Goal: Task Accomplishment & Management: Manage account settings

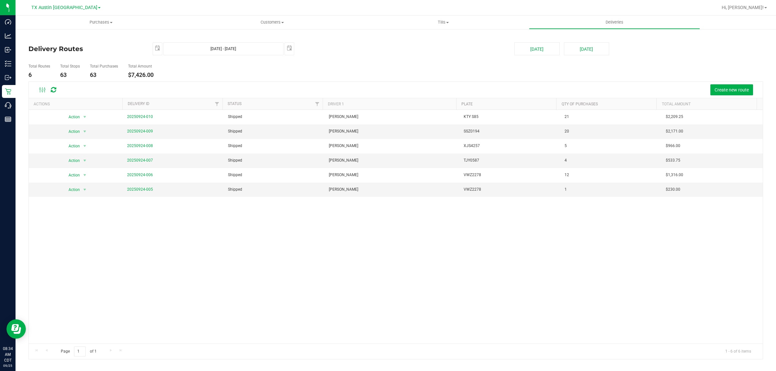
click at [636, 292] on div "Action Action View Delivery 20250924-010 Shipped [PERSON_NAME] KTY S85 21 $2,20…" at bounding box center [396, 227] width 734 height 234
click at [144, 161] on link "20250924-007" at bounding box center [140, 160] width 26 height 5
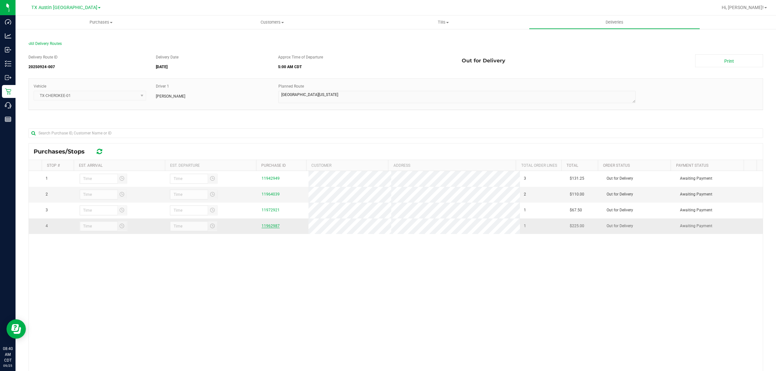
click at [271, 228] on link "11962987" at bounding box center [271, 226] width 18 height 5
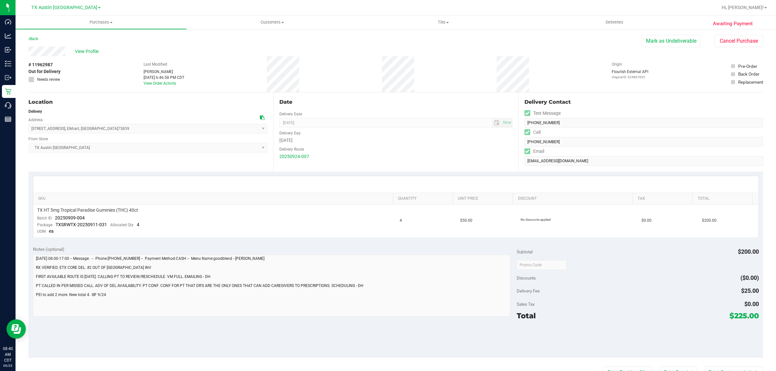
drag, startPoint x: 654, startPoint y: 41, endPoint x: 423, endPoint y: 50, distance: 231.3
click at [654, 40] on button "Mark as Undeliverable" at bounding box center [671, 41] width 59 height 12
click at [656, 41] on button "Mark as Packed" at bounding box center [676, 41] width 48 height 12
click at [653, 42] on button "Send Back to Created" at bounding box center [671, 41] width 57 height 12
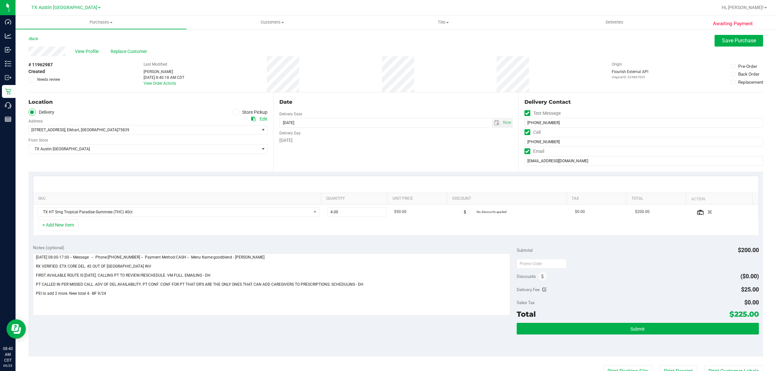
click at [542, 288] on icon at bounding box center [544, 289] width 5 height 5
type input "$25.00"
click at [726, 296] on span "$25.00 25" at bounding box center [735, 290] width 48 height 11
click at [726, 294] on input "25" at bounding box center [735, 291] width 48 height 9
click at [725, 294] on input "25" at bounding box center [735, 291] width 48 height 9
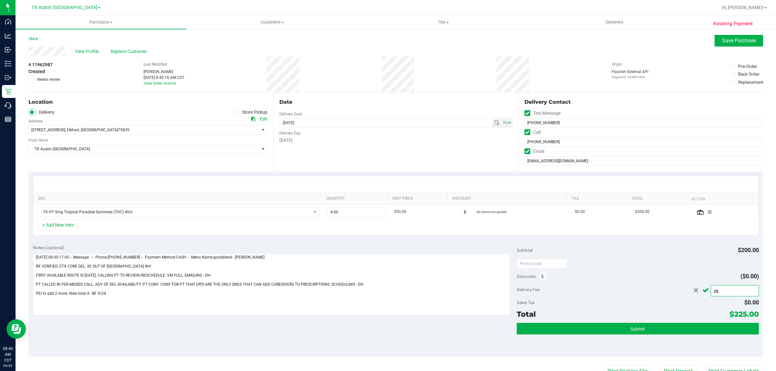
type input "0"
type input "$0.00"
click at [702, 291] on icon "Cancel button" at bounding box center [705, 290] width 6 height 5
click at [729, 39] on span "Save Purchase" at bounding box center [739, 40] width 34 height 6
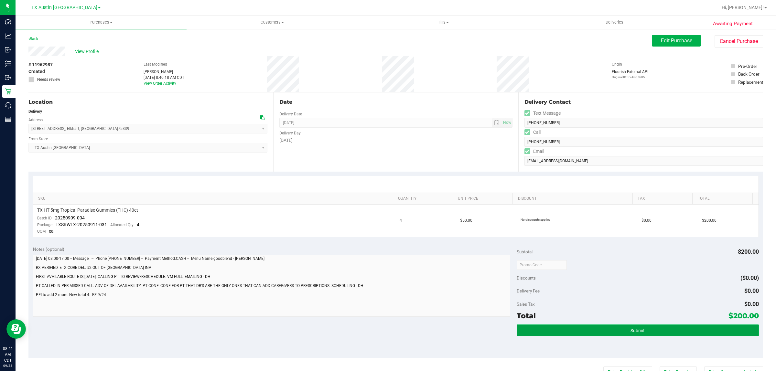
click at [625, 329] on button "Submit" at bounding box center [638, 331] width 242 height 12
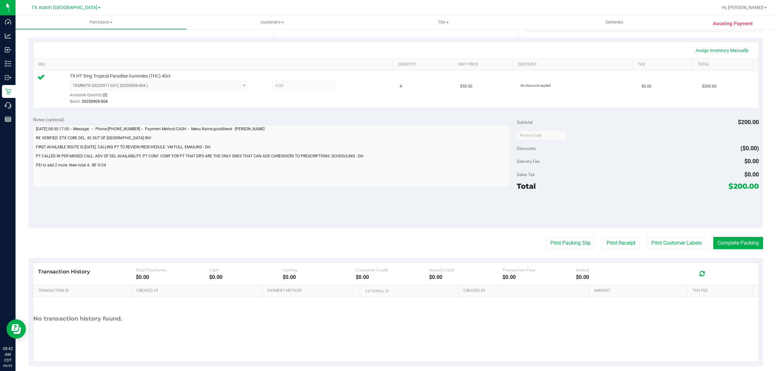
scroll to position [142, 0]
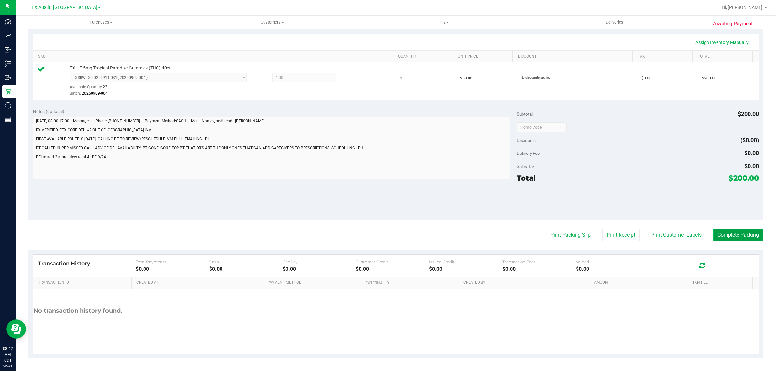
click at [739, 235] on button "Complete Packing" at bounding box center [738, 235] width 50 height 12
